Goal: Check status

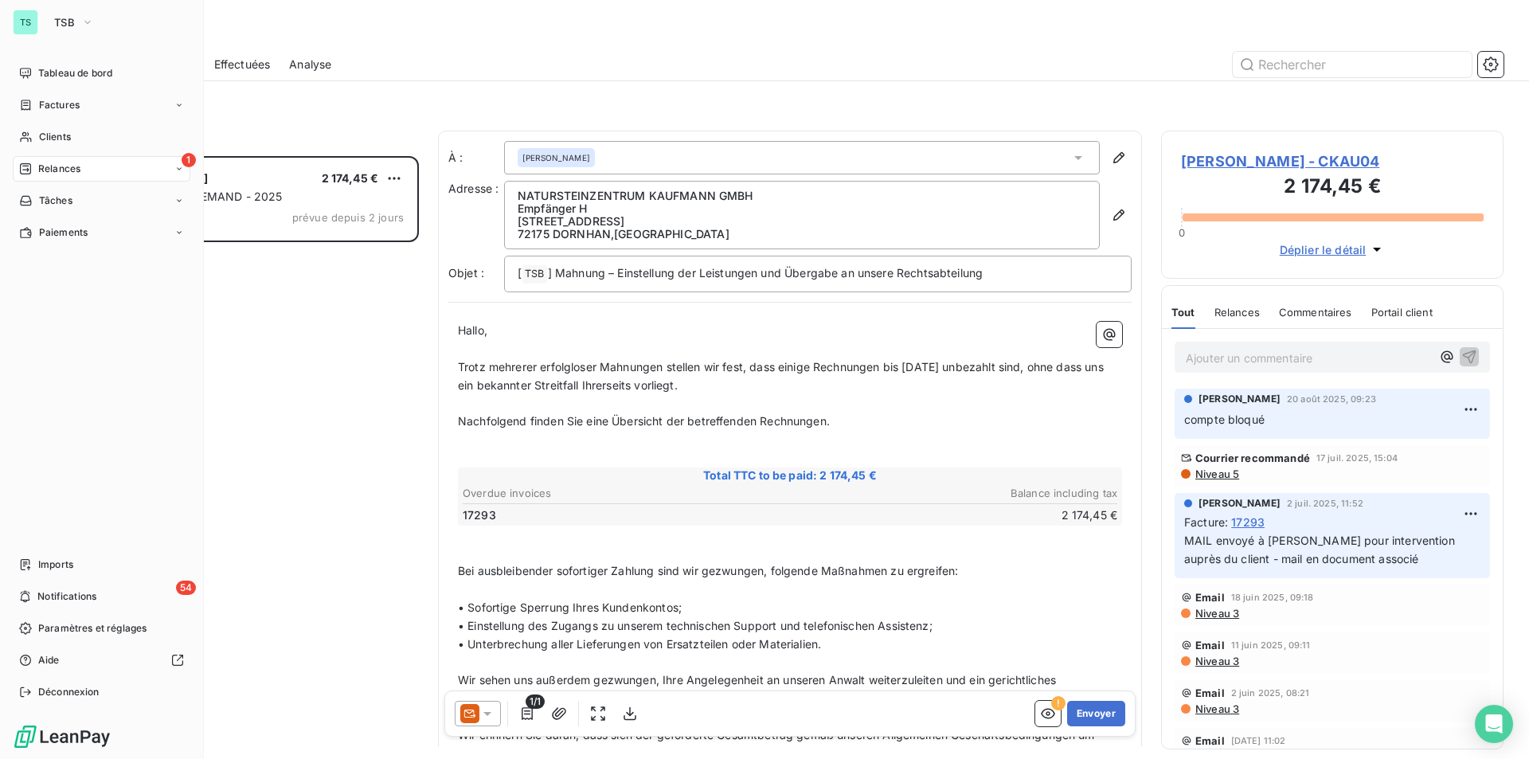
scroll to position [591, 330]
click at [68, 21] on span "TSB" at bounding box center [64, 22] width 21 height 13
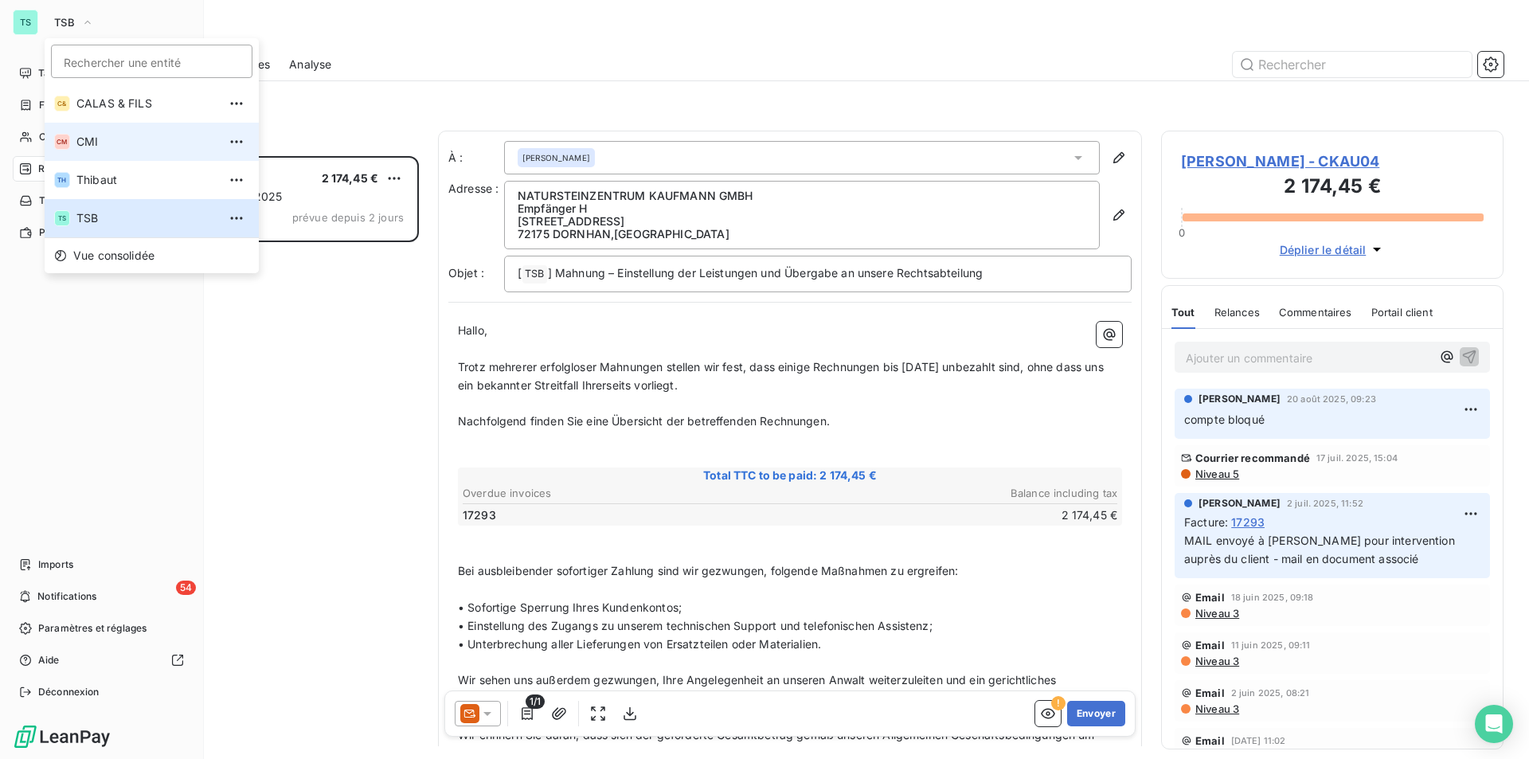
click at [83, 144] on span "CMI" at bounding box center [146, 142] width 141 height 16
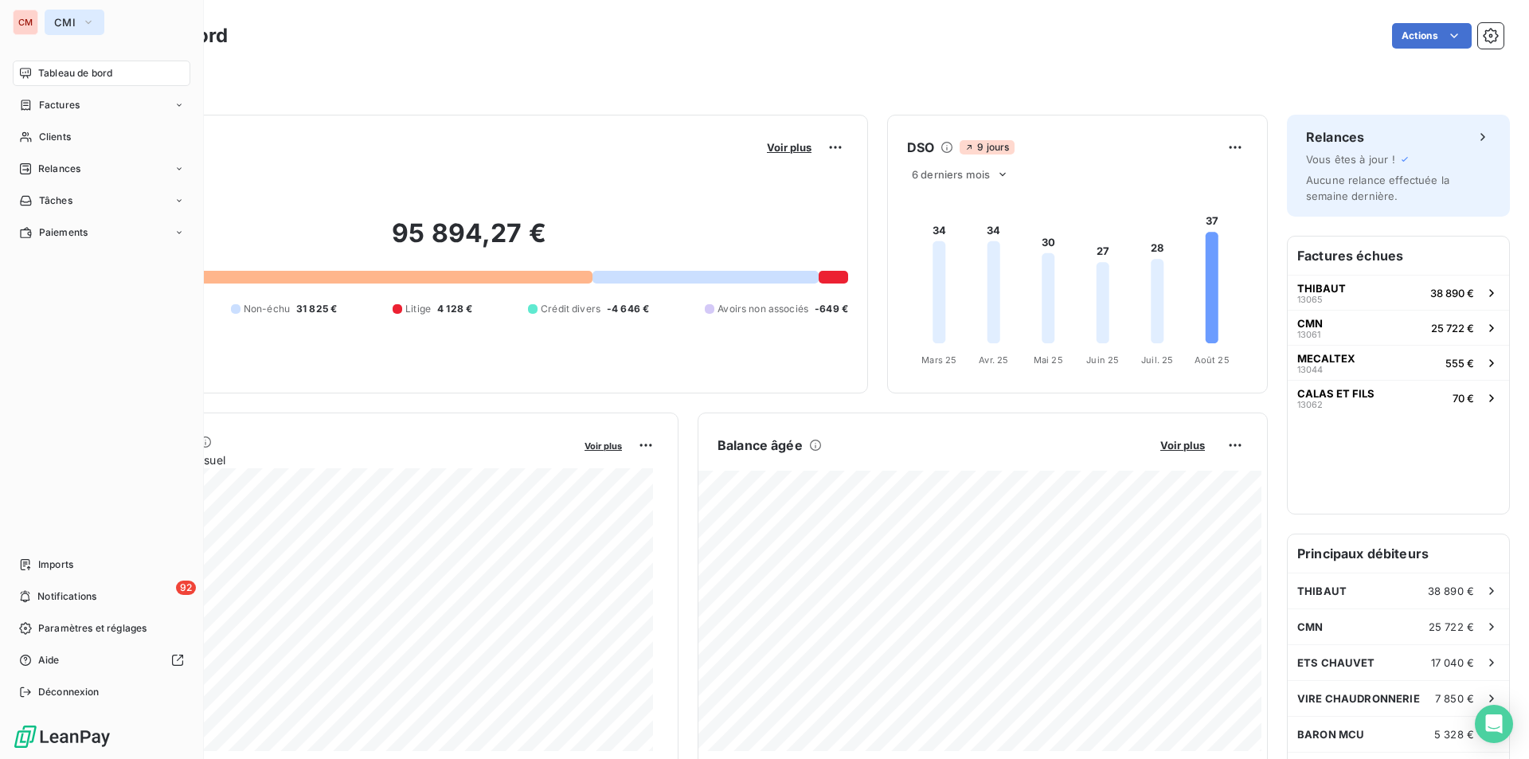
click at [72, 19] on span "CMI" at bounding box center [64, 22] width 21 height 13
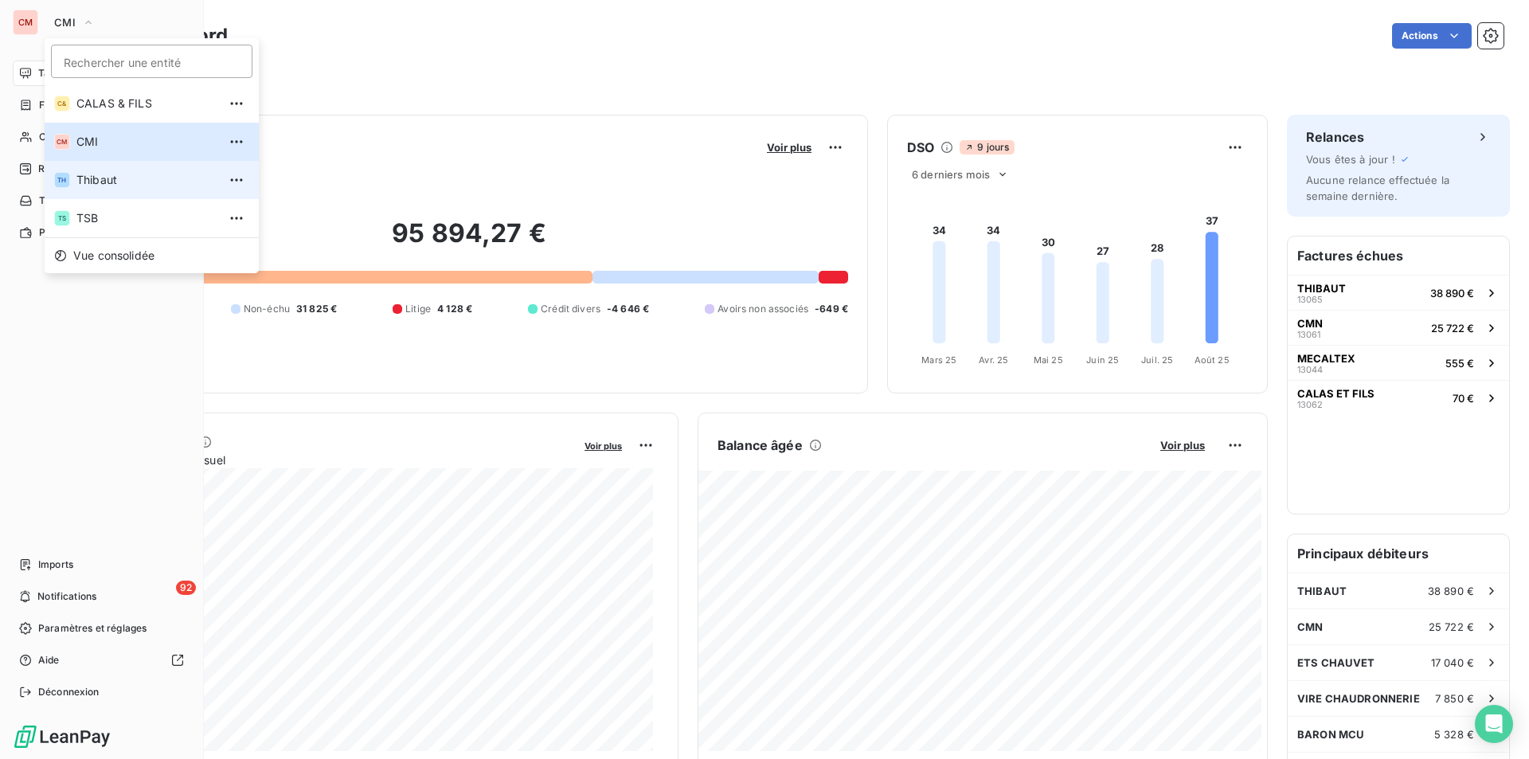
click at [83, 174] on span "Thibaut" at bounding box center [146, 180] width 141 height 16
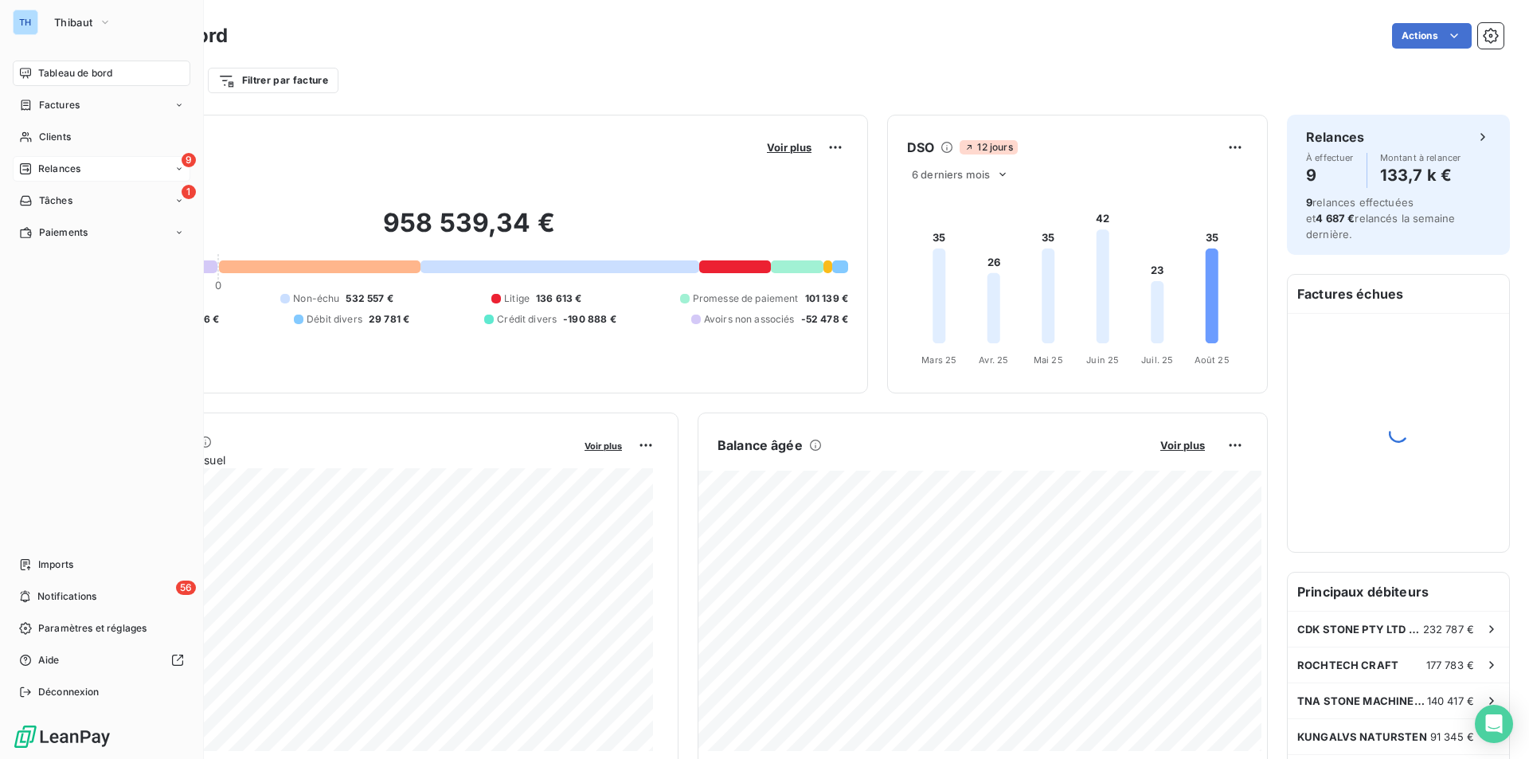
click at [71, 166] on span "Relances" at bounding box center [59, 169] width 42 height 14
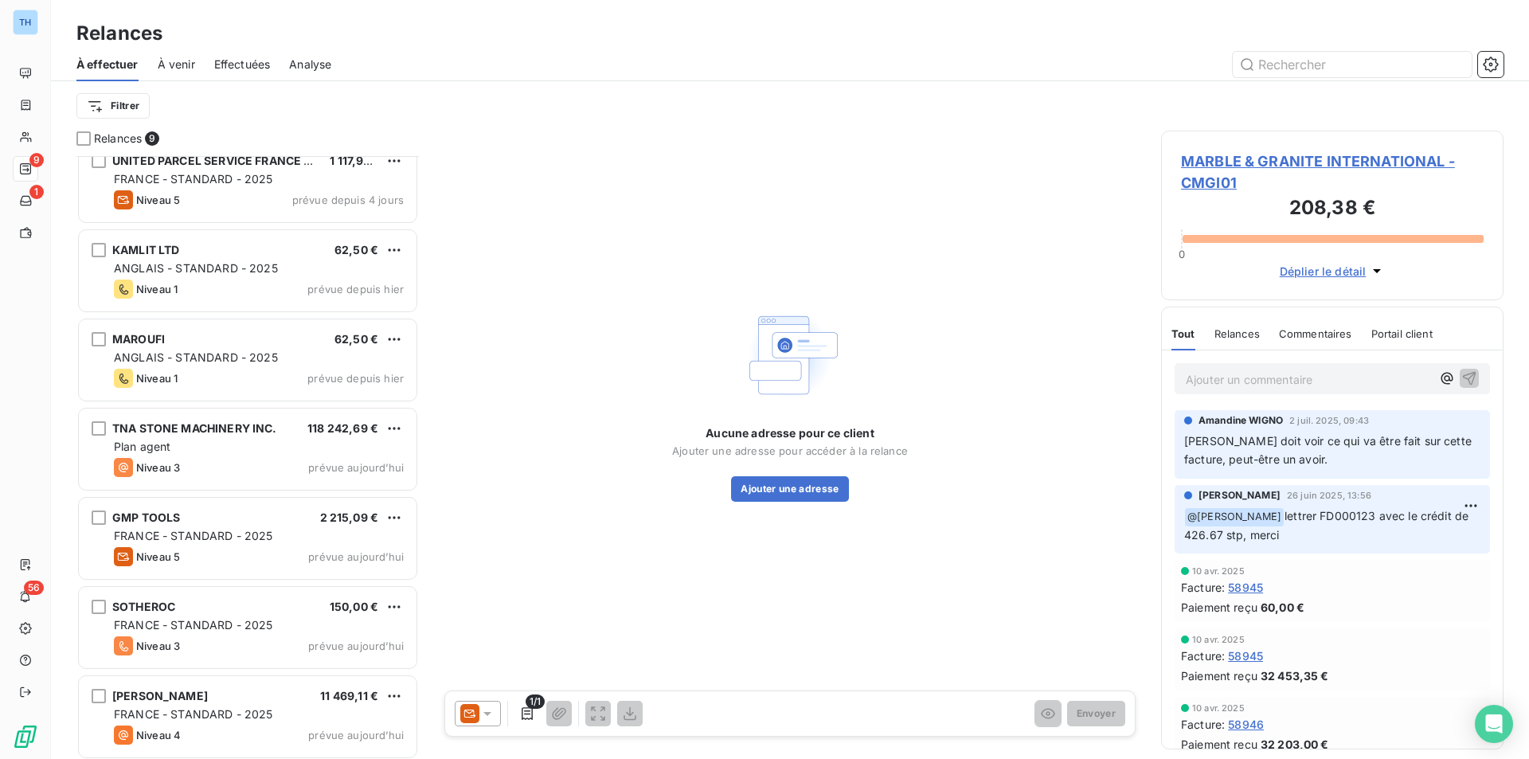
scroll to position [201, 0]
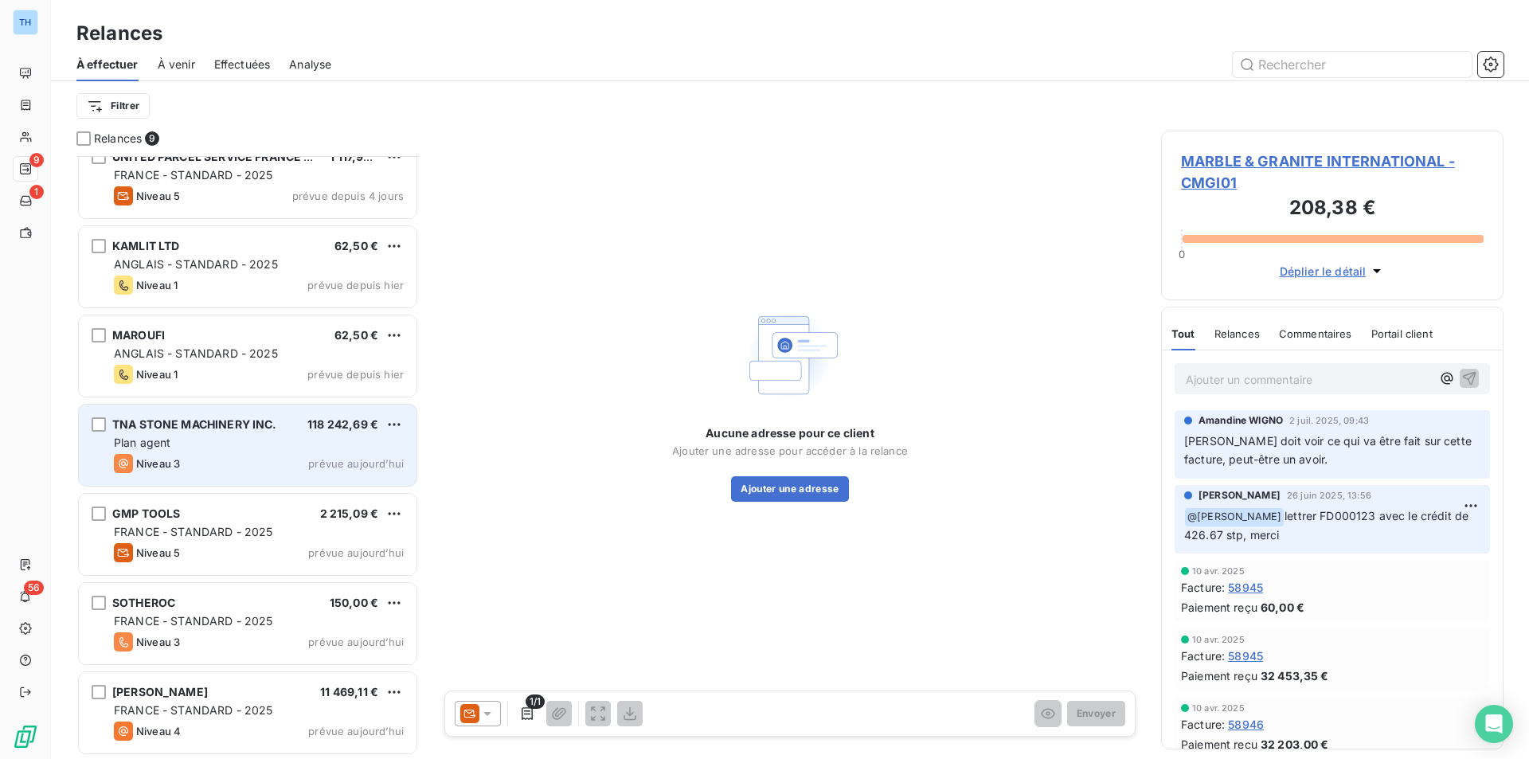
click at [208, 433] on div "TNA STONE MACHINERY INC. 118 242,69 € Plan agent Niveau 3 prévue aujourd’hui" at bounding box center [248, 444] width 338 height 81
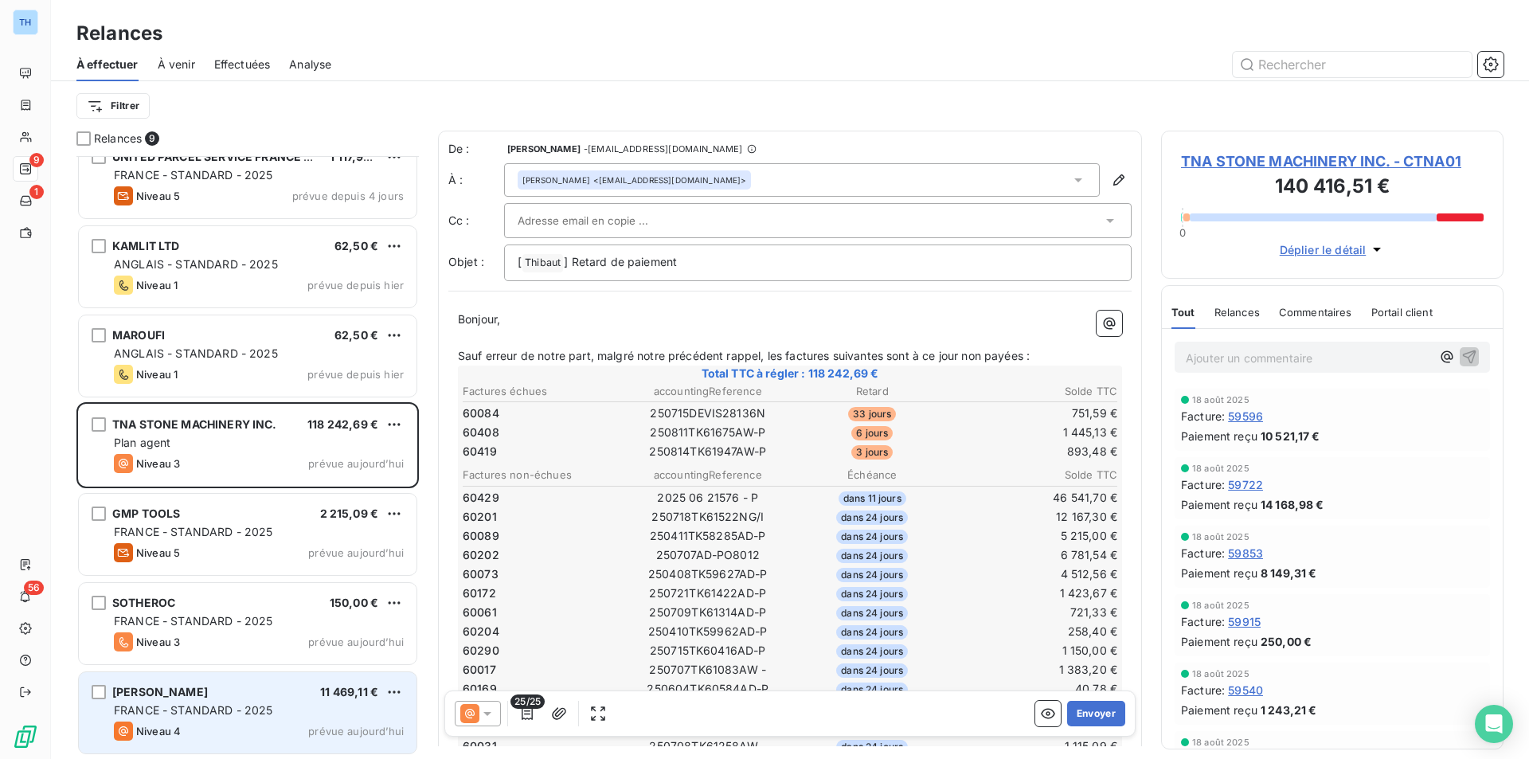
click at [188, 727] on div "Niveau 4 prévue aujourd’hui" at bounding box center [259, 730] width 290 height 19
